Goal: Task Accomplishment & Management: Use online tool/utility

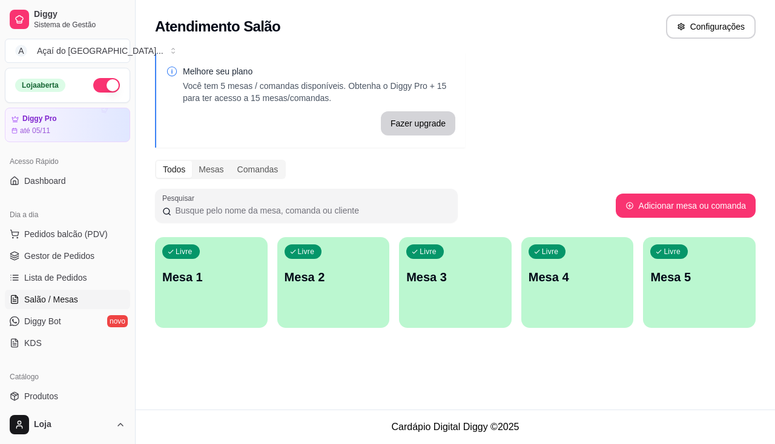
click at [191, 283] on p "Mesa 1" at bounding box center [211, 277] width 98 height 17
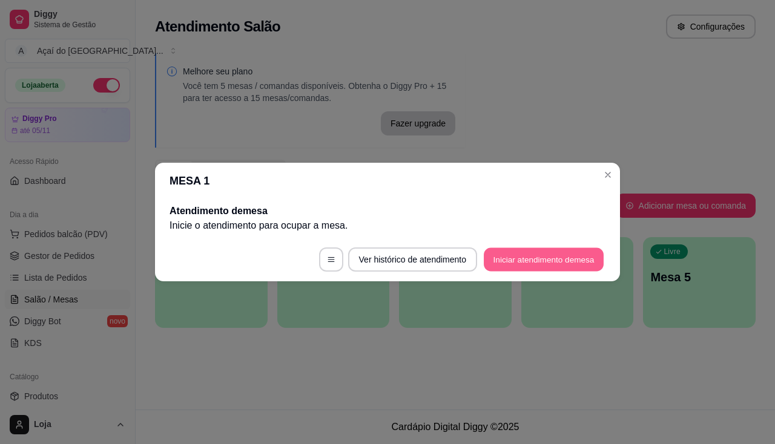
click at [555, 269] on button "Iniciar atendimento de mesa" at bounding box center [544, 260] width 120 height 24
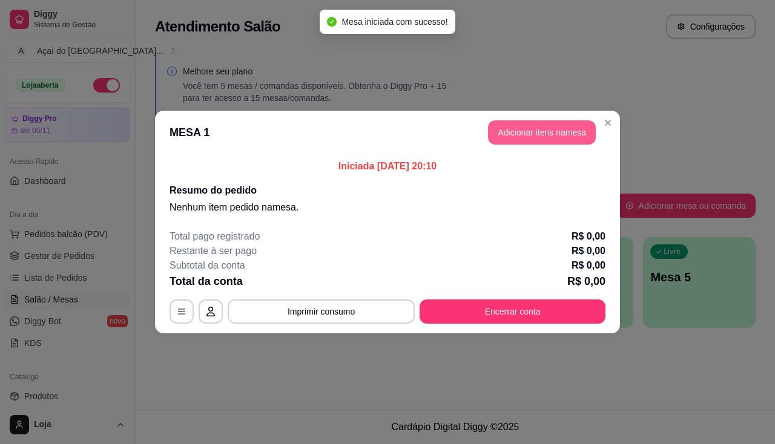
click at [552, 141] on button "Adicionar itens na mesa" at bounding box center [542, 132] width 108 height 24
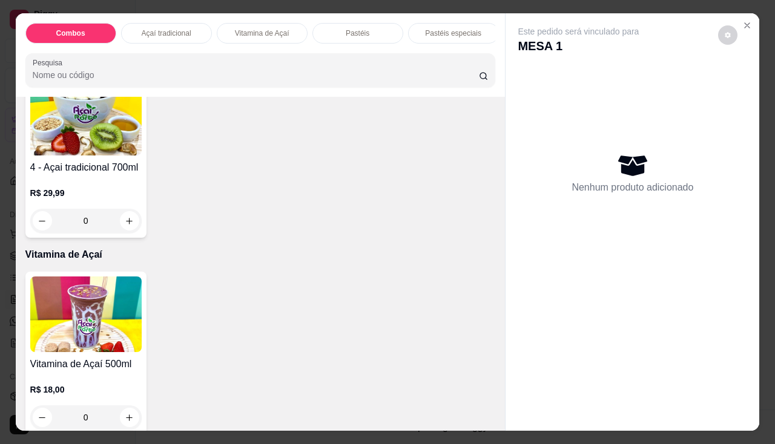
scroll to position [303, 0]
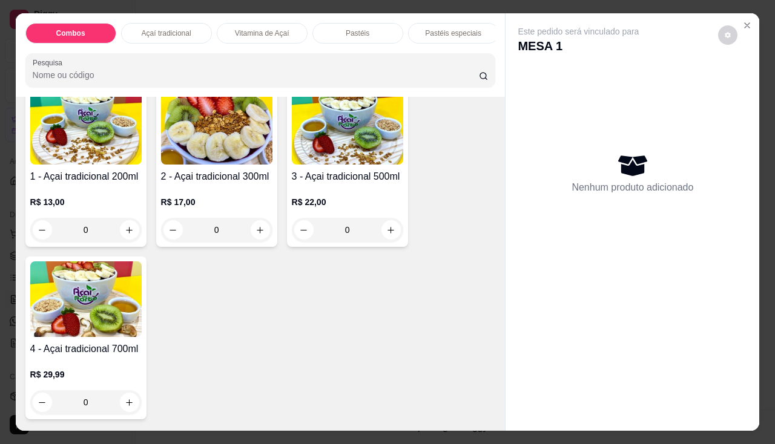
click at [124, 236] on div "0" at bounding box center [85, 230] width 111 height 24
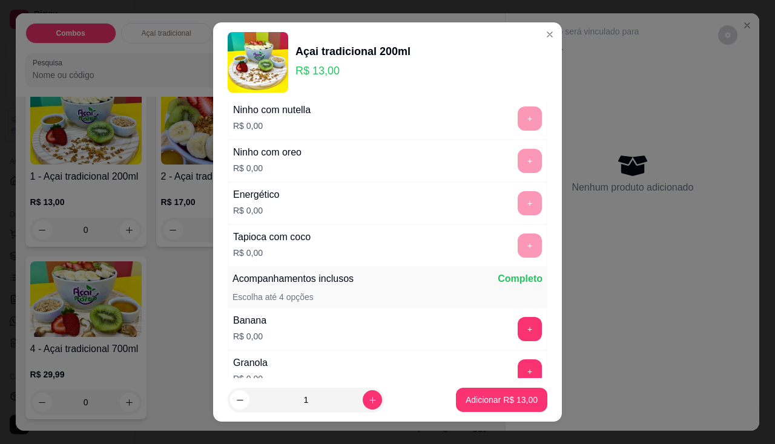
scroll to position [182, 0]
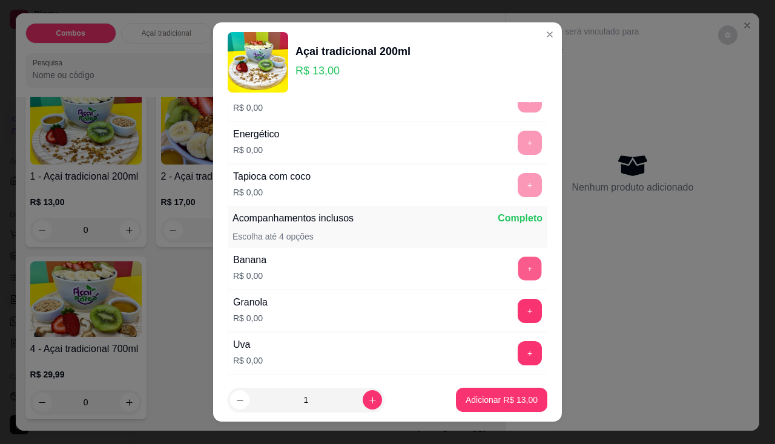
click at [518, 265] on button "+" at bounding box center [530, 269] width 24 height 24
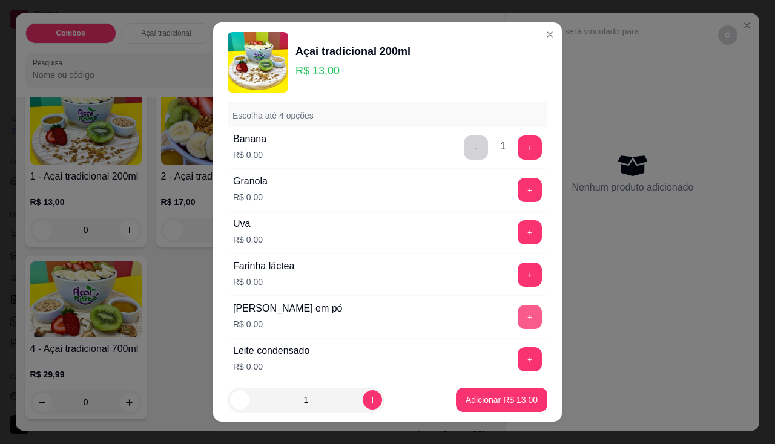
click at [518, 318] on button "+" at bounding box center [530, 317] width 24 height 24
click at [518, 364] on button "+" at bounding box center [530, 360] width 24 height 24
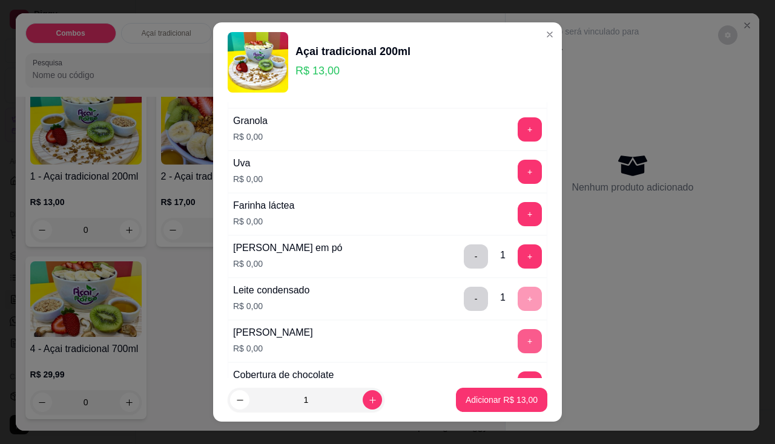
scroll to position [484, 0]
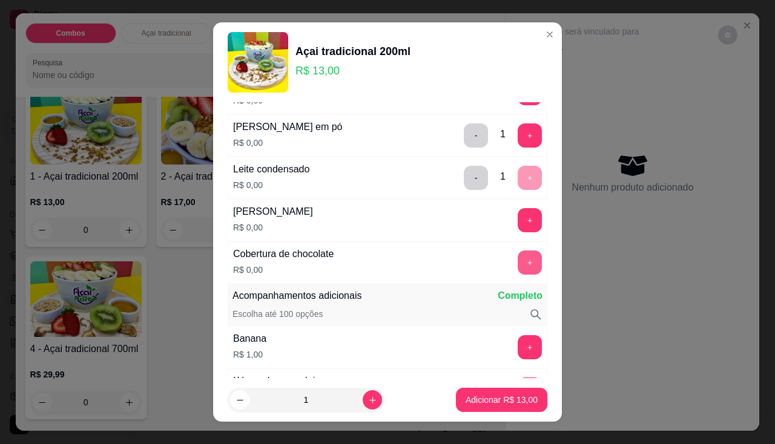
click at [518, 266] on button "+" at bounding box center [530, 263] width 24 height 24
click at [464, 266] on button "-" at bounding box center [476, 263] width 24 height 24
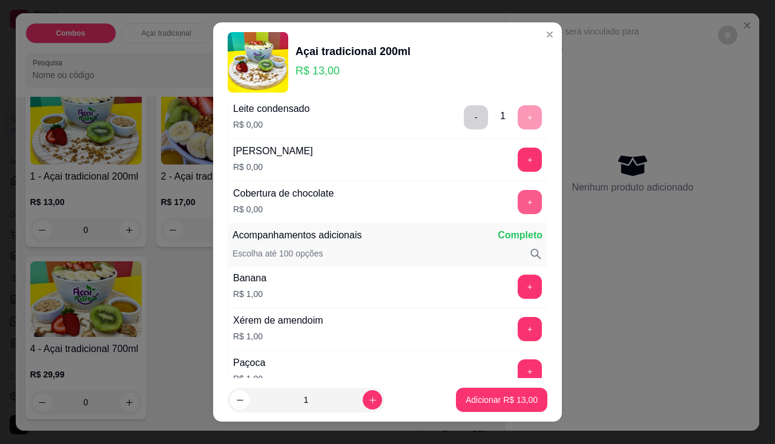
click at [518, 206] on button "+" at bounding box center [530, 202] width 24 height 24
click at [494, 402] on p "Adicionar R$ 13,00" at bounding box center [502, 400] width 72 height 12
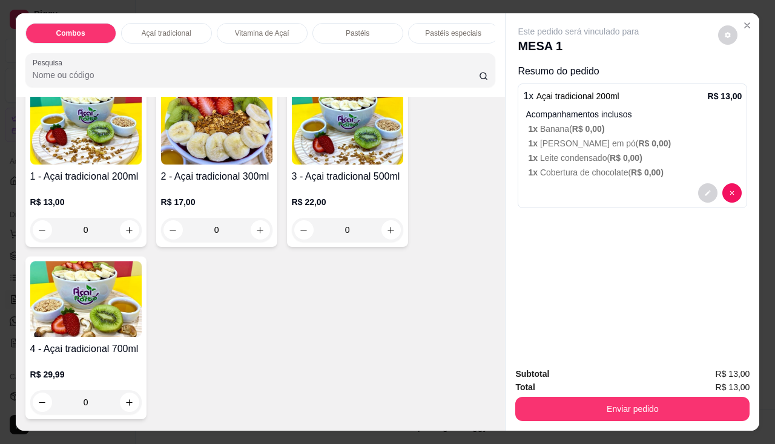
click at [130, 242] on div "0" at bounding box center [85, 230] width 111 height 24
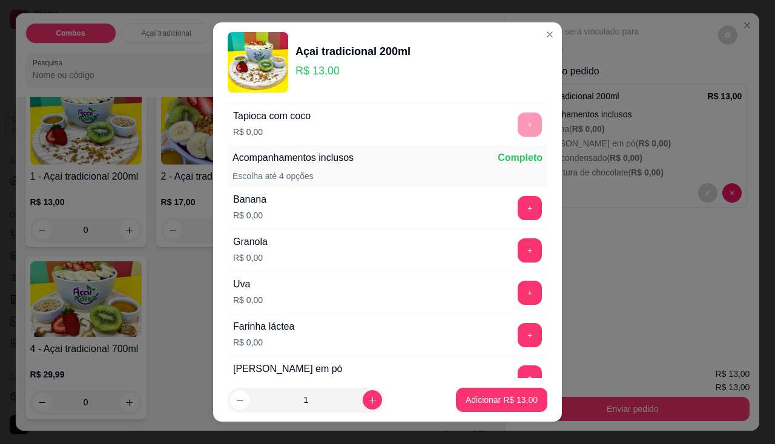
scroll to position [303, 0]
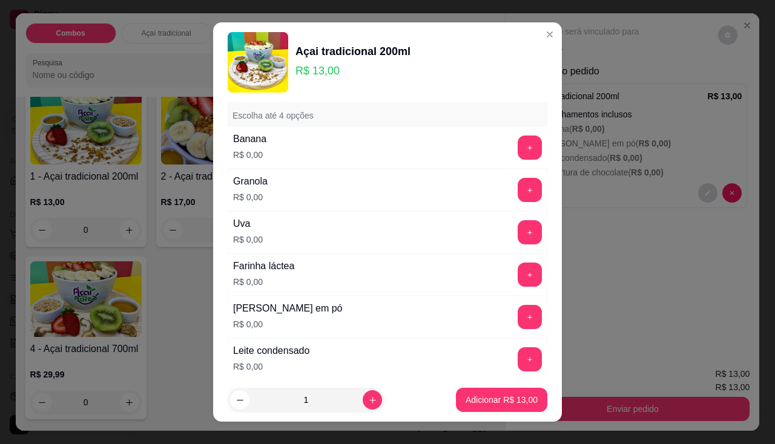
click at [543, 23] on header "Açai tradicional 200ml R$ 13,00" at bounding box center [387, 62] width 349 height 80
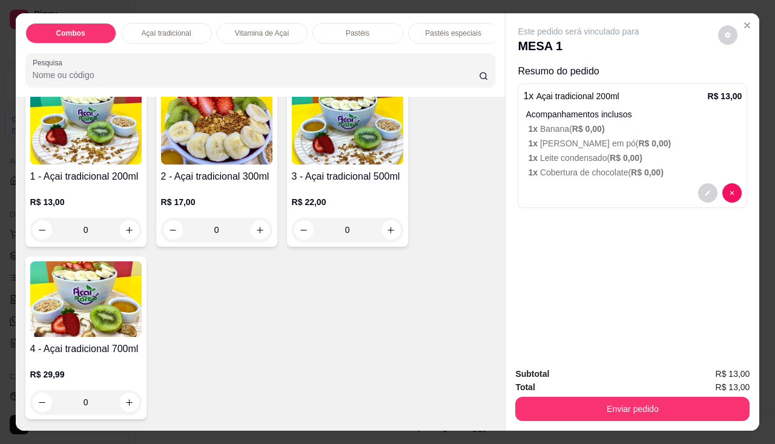
click at [251, 229] on div "0" at bounding box center [216, 230] width 111 height 24
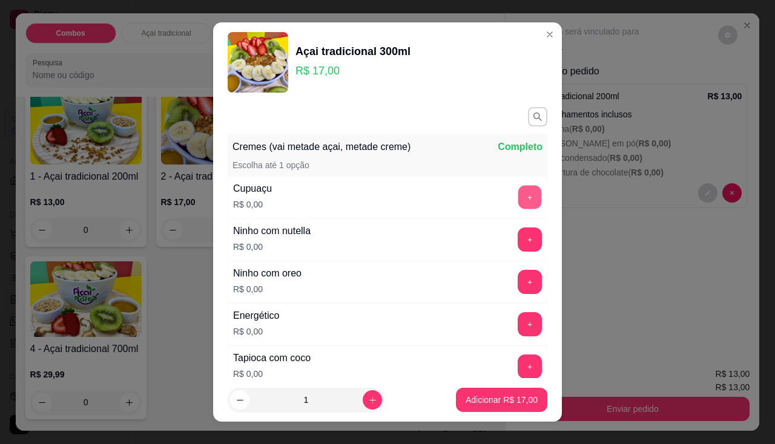
click at [518, 199] on button "+" at bounding box center [530, 197] width 24 height 24
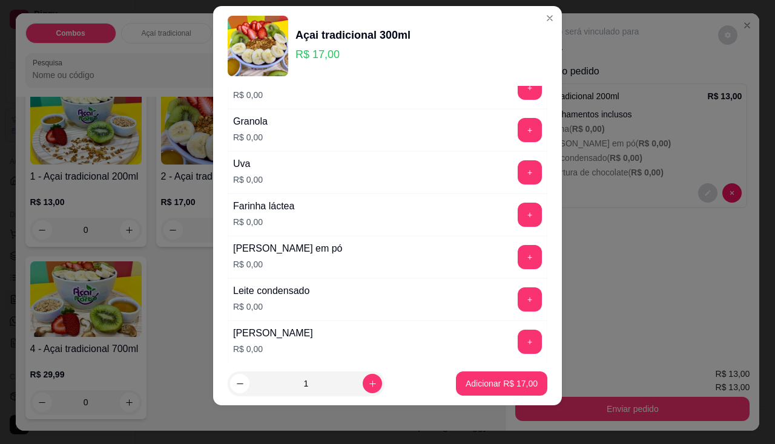
scroll to position [286, 0]
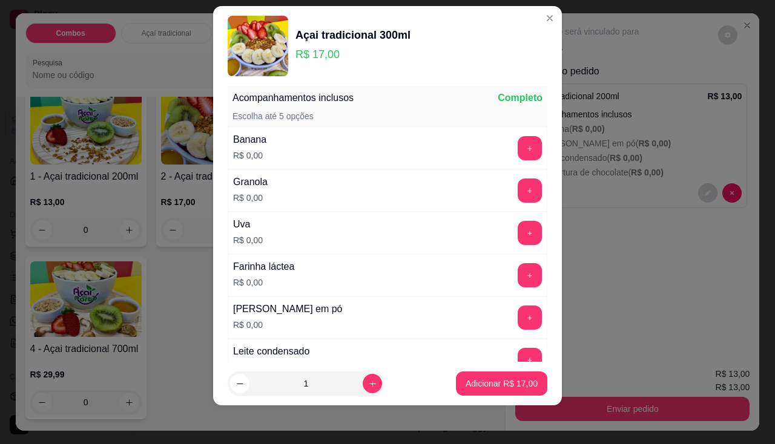
click at [513, 240] on div "+" at bounding box center [530, 233] width 34 height 24
click at [518, 240] on button "+" at bounding box center [530, 233] width 24 height 24
click at [518, 150] on button "+" at bounding box center [530, 148] width 24 height 24
click at [518, 353] on button "+" at bounding box center [530, 360] width 24 height 24
click at [518, 311] on button "+" at bounding box center [530, 318] width 24 height 24
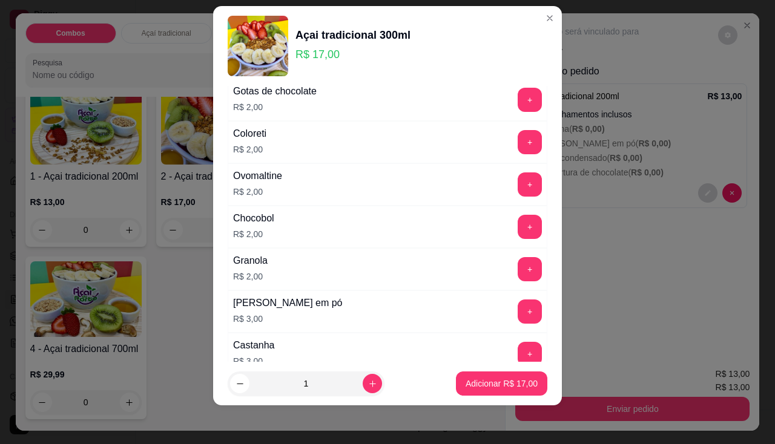
scroll to position [1073, 0]
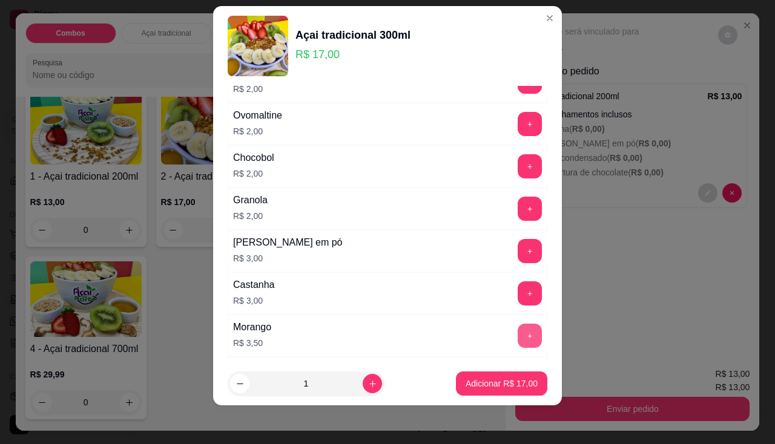
click at [518, 338] on button "+" at bounding box center [530, 336] width 24 height 24
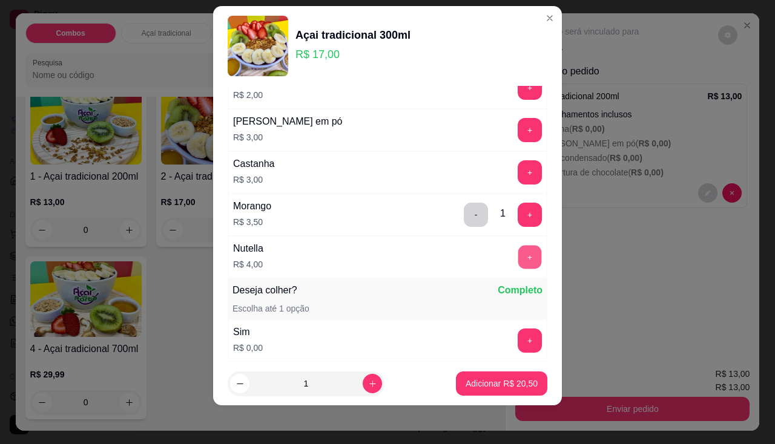
click at [518, 257] on button "+" at bounding box center [530, 257] width 24 height 24
click at [484, 381] on p "Adicionar R$ 24,50" at bounding box center [502, 384] width 70 height 12
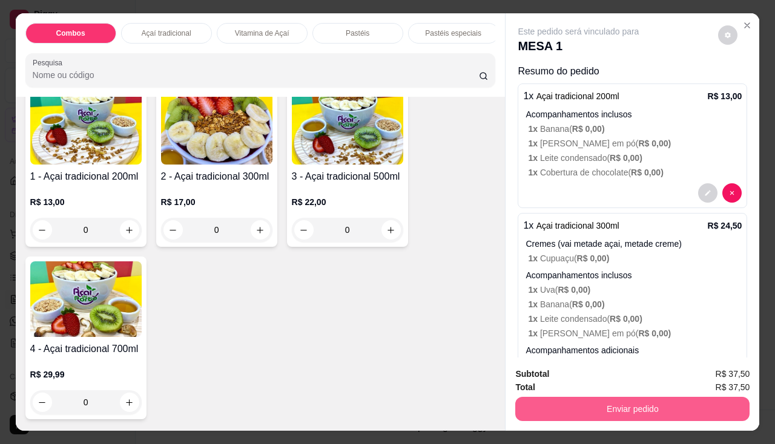
click at [607, 412] on button "Enviar pedido" at bounding box center [632, 409] width 234 height 24
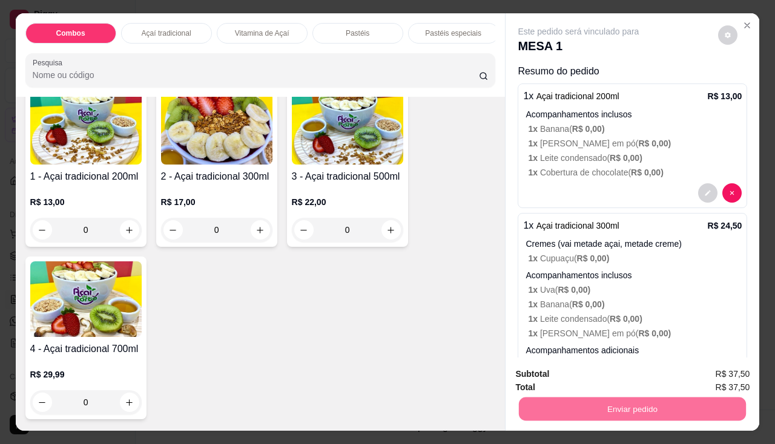
click at [690, 379] on button "Enviar pedido" at bounding box center [718, 375] width 67 height 22
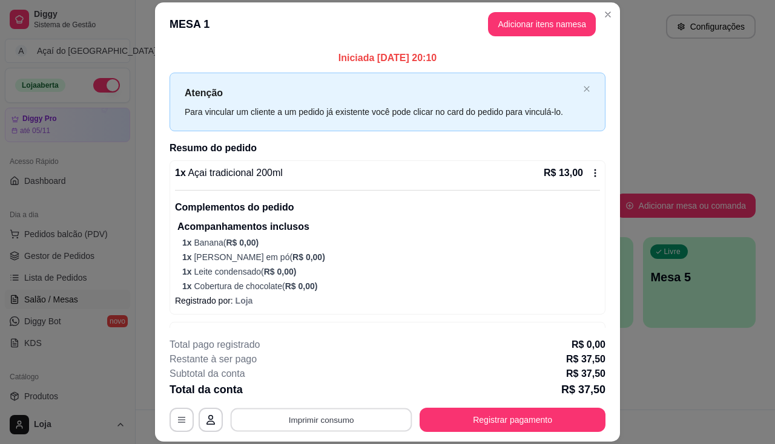
click at [344, 412] on button "Imprimir consumo" at bounding box center [322, 421] width 182 height 24
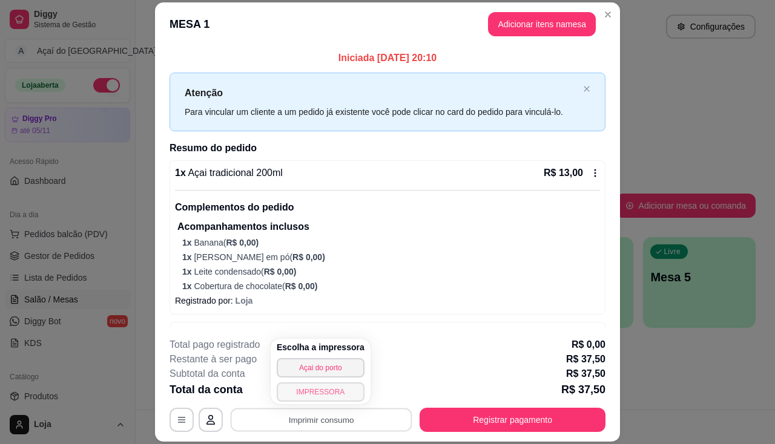
click at [356, 392] on div "Escolha a impressora Açai do porto IMPRESSORA" at bounding box center [321, 371] width 100 height 65
click at [331, 394] on button "IMPRESSORA" at bounding box center [321, 392] width 88 height 19
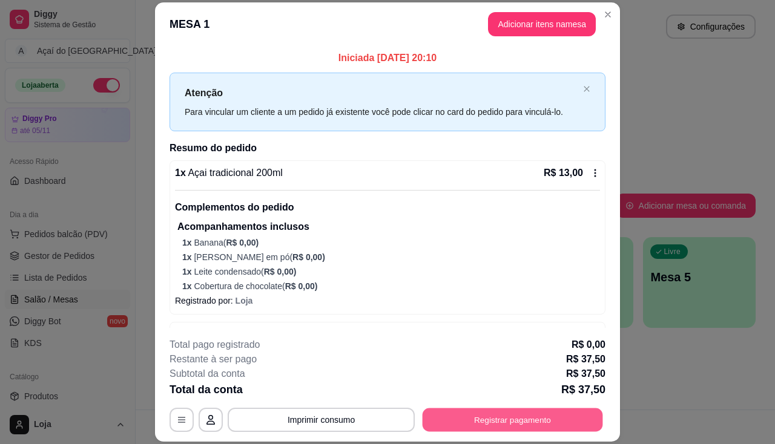
click at [500, 412] on button "Registrar pagamento" at bounding box center [513, 421] width 180 height 24
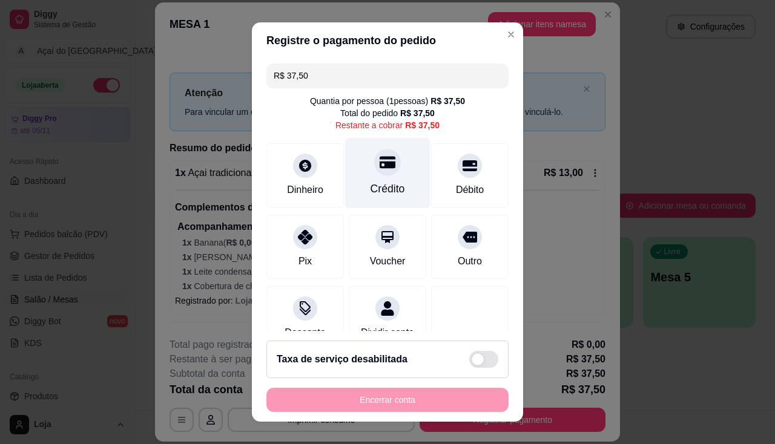
click at [377, 183] on div "Crédito" at bounding box center [388, 189] width 35 height 16
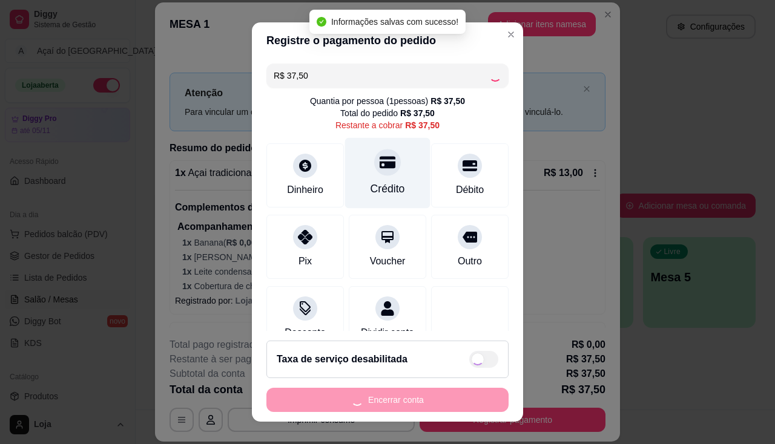
type input "R$ 0,00"
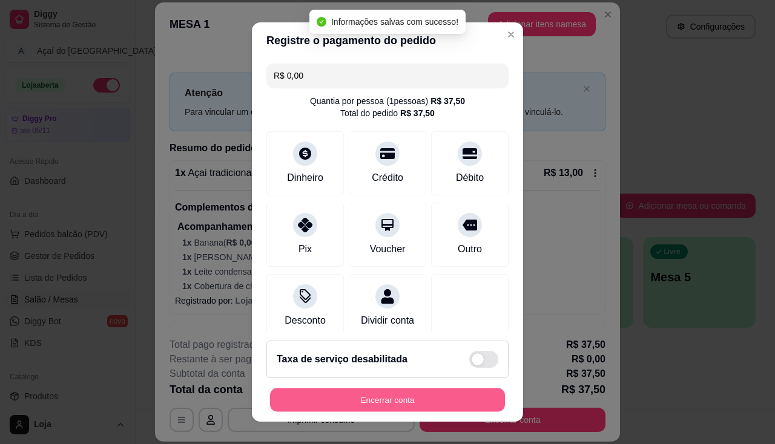
click at [390, 389] on button "Encerrar conta" at bounding box center [387, 401] width 235 height 24
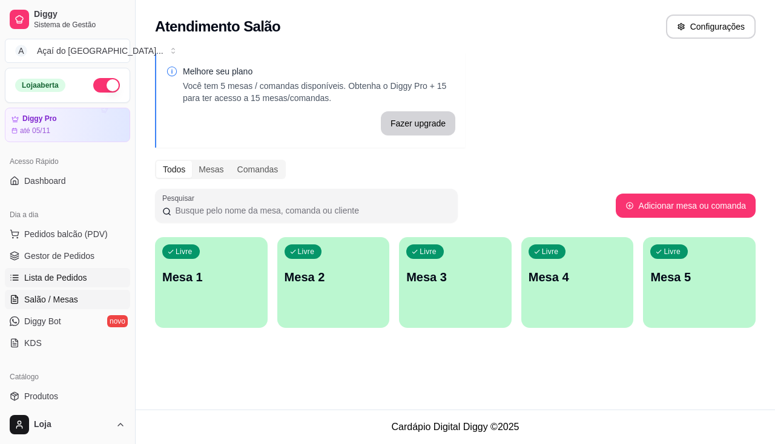
click at [89, 270] on link "Lista de Pedidos" at bounding box center [67, 277] width 125 height 19
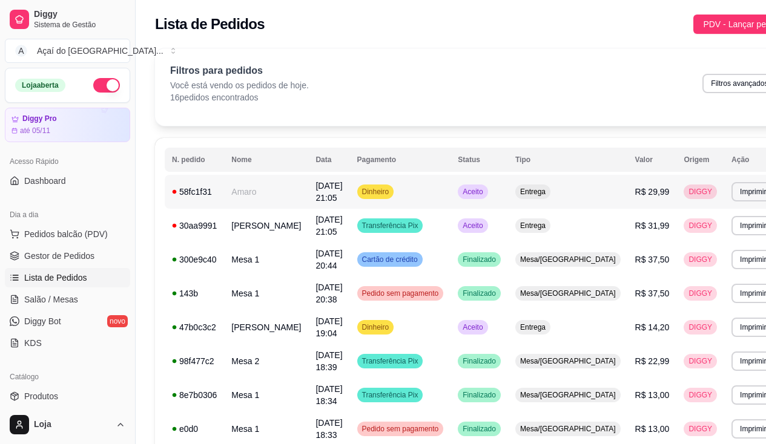
click at [219, 192] on td "58fc1f31" at bounding box center [194, 192] width 59 height 34
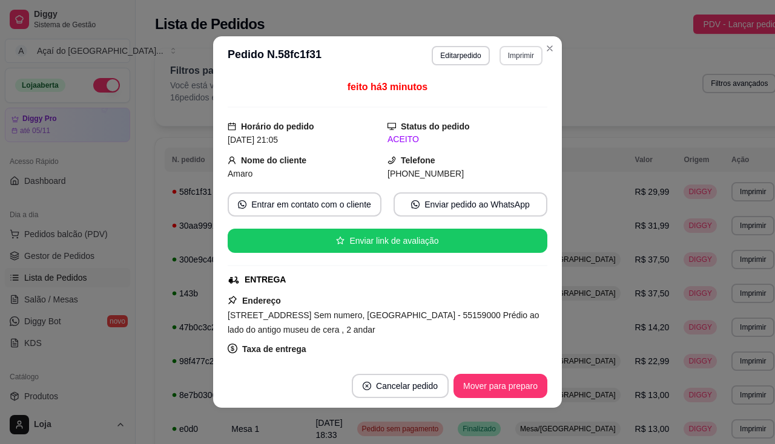
click at [530, 65] on button "Imprimir" at bounding box center [521, 55] width 43 height 19
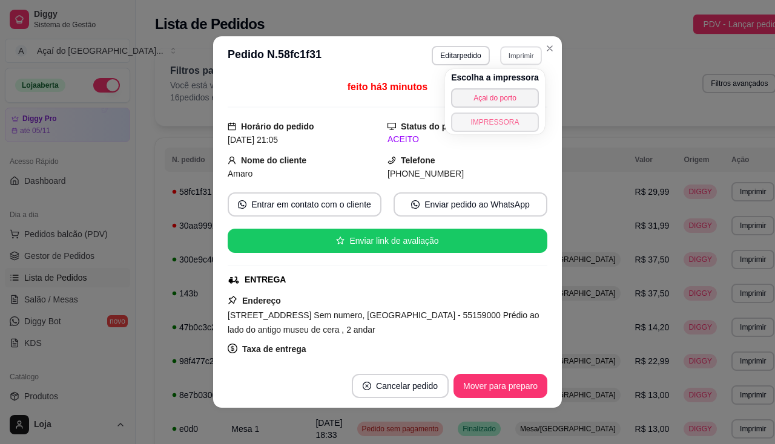
click at [518, 124] on button "IMPRESSORA" at bounding box center [495, 122] width 88 height 19
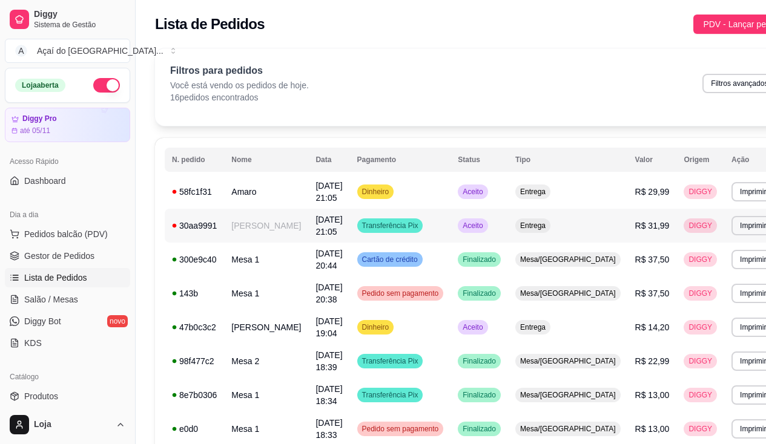
click at [273, 240] on td "[PERSON_NAME]" at bounding box center [266, 226] width 84 height 34
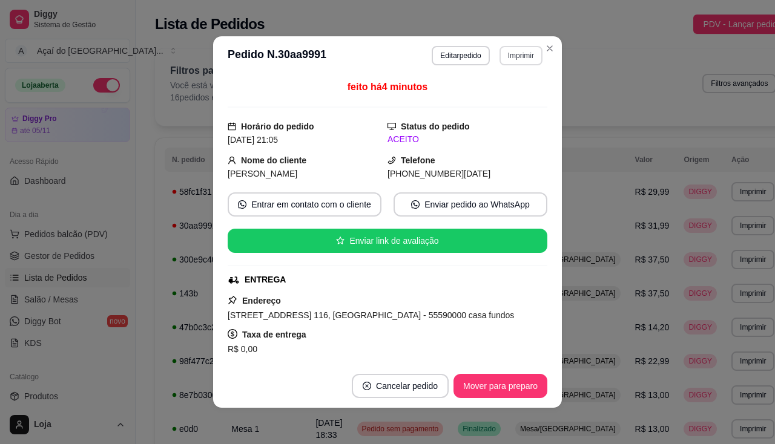
click at [526, 58] on button "Imprimir" at bounding box center [521, 55] width 43 height 19
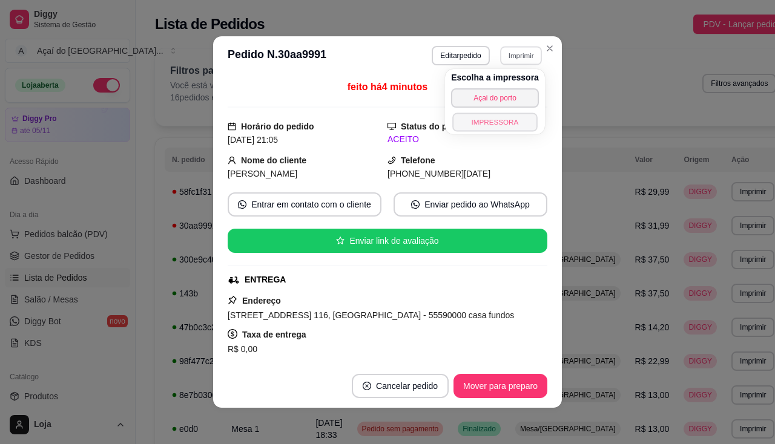
click at [512, 130] on button "IMPRESSORA" at bounding box center [494, 122] width 85 height 19
